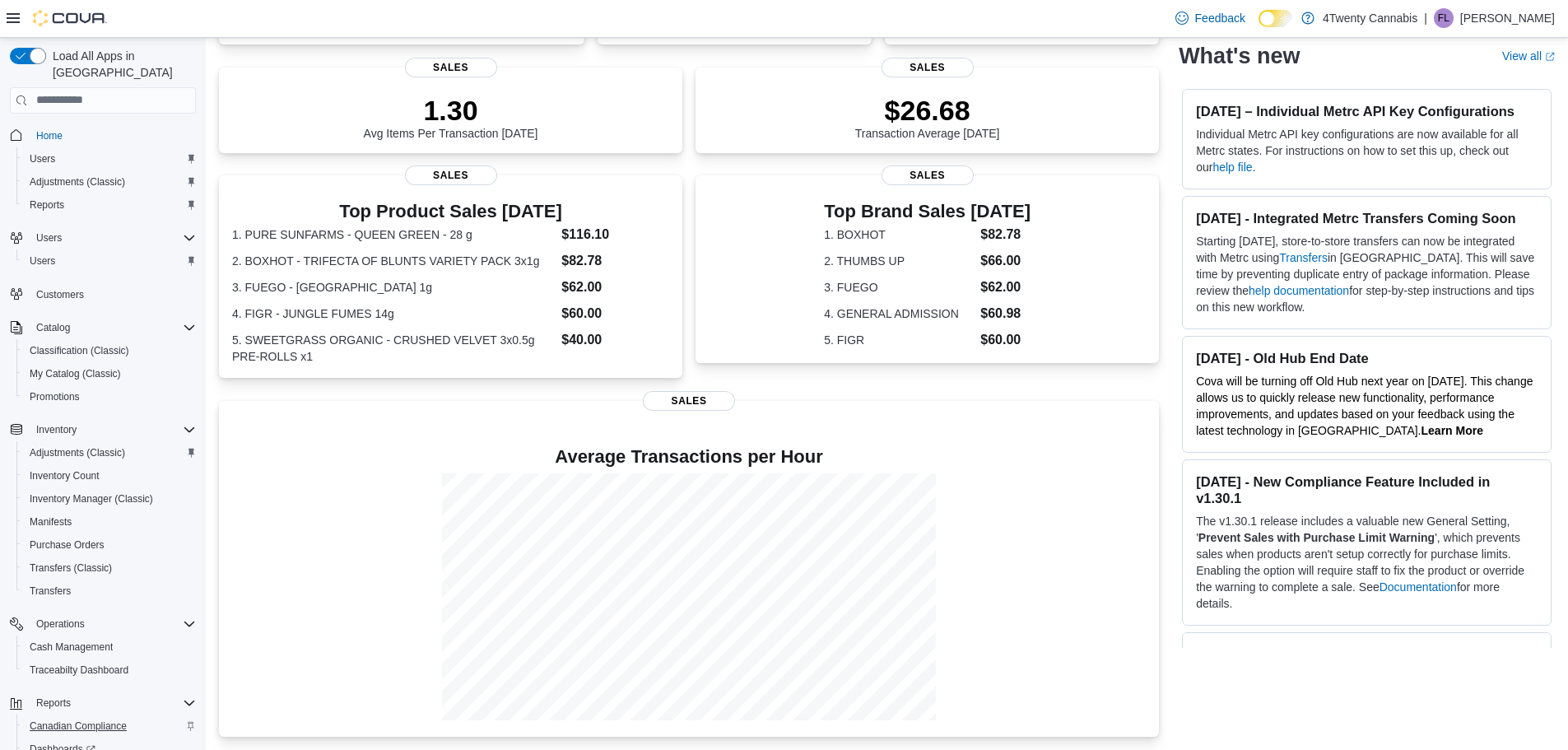
scroll to position [100, 0]
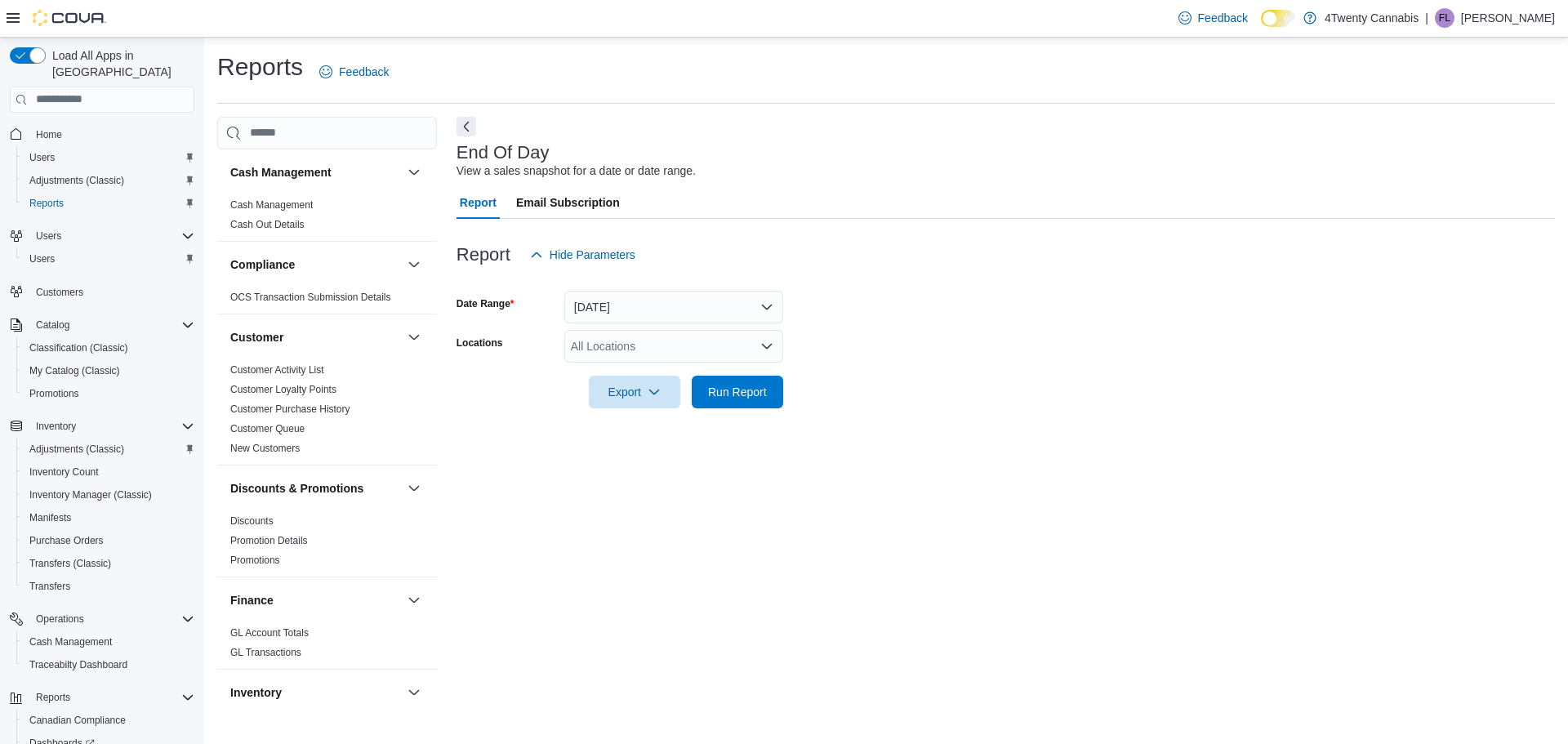
click at [668, 354] on div "All Locations" at bounding box center [674, 346] width 219 height 33
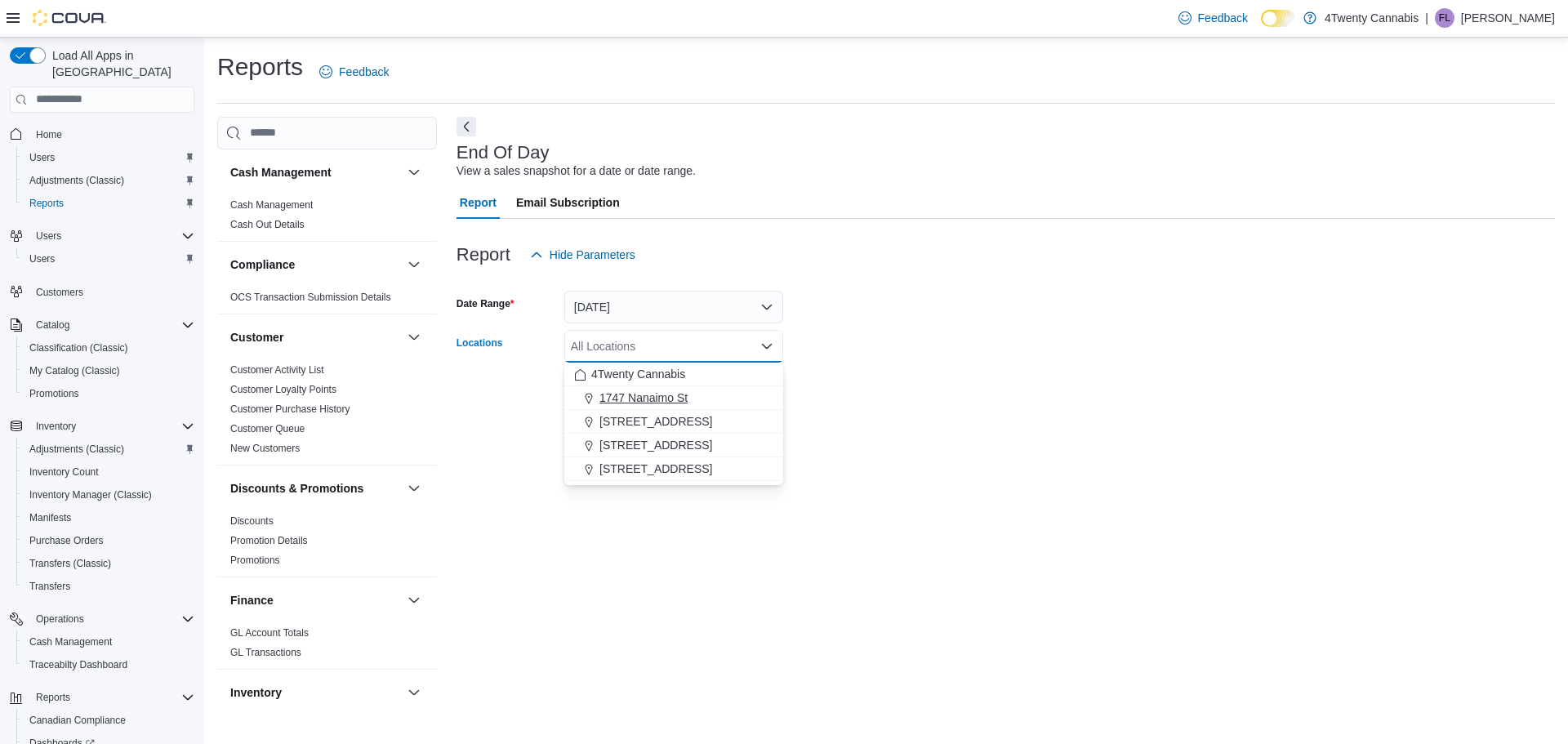
click at [669, 396] on span "1747 Nanaimo St" at bounding box center [644, 397] width 88 height 16
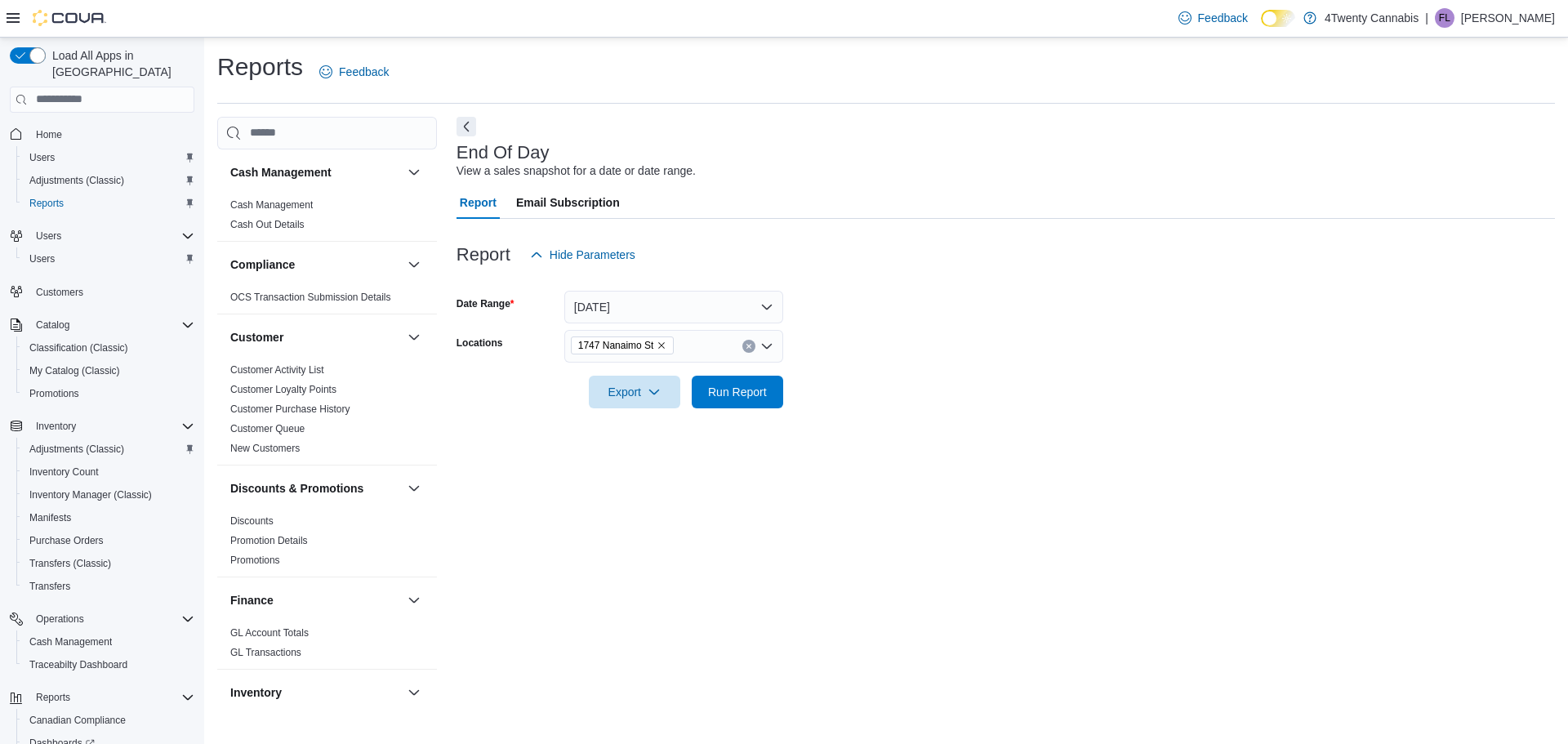
click at [965, 381] on form "Date Range Today Locations 1747 Nanaimo St Export Run Report" at bounding box center [1005, 340] width 1099 height 137
click at [783, 393] on button "Run Report" at bounding box center [737, 391] width 91 height 33
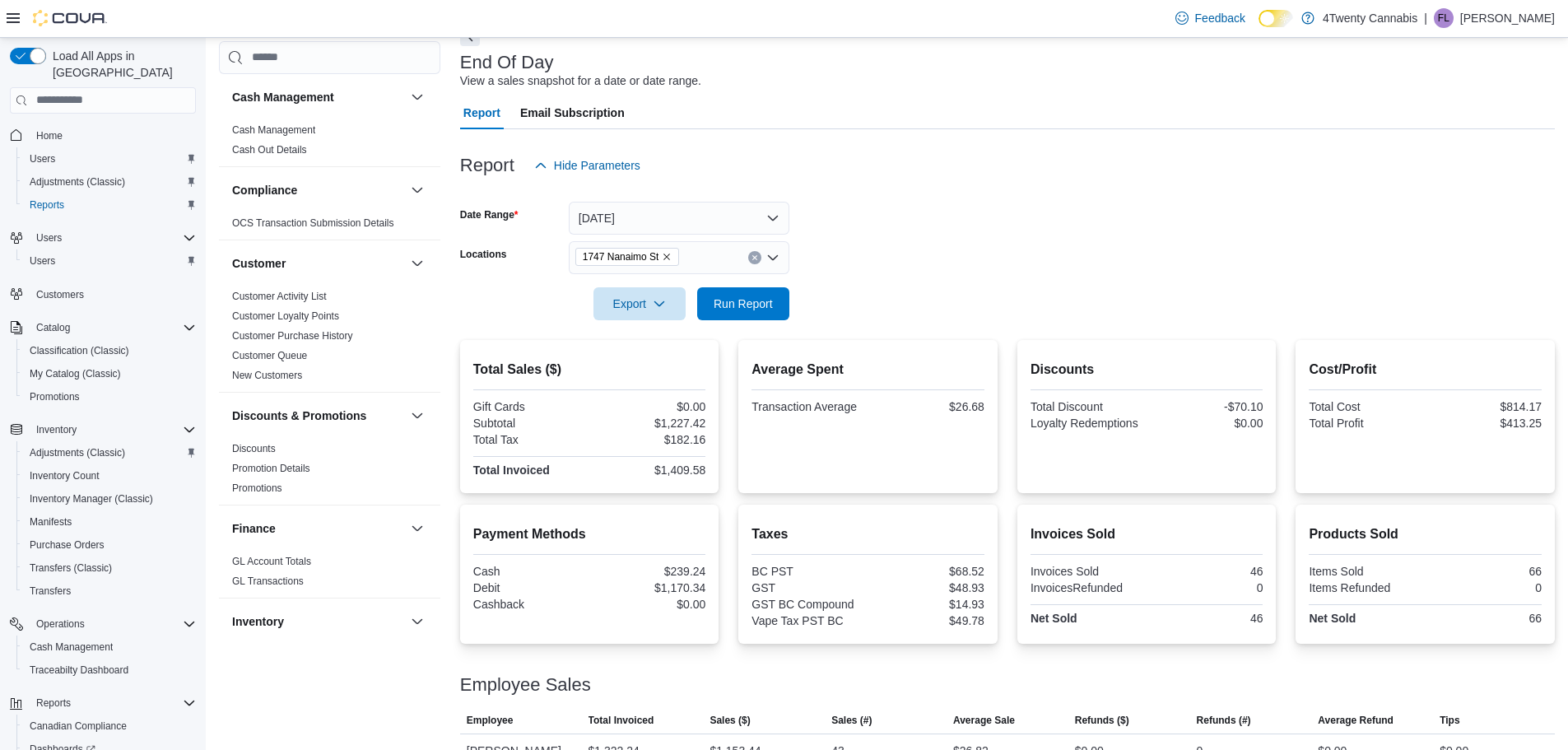
scroll to position [157, 0]
